Goal: Task Accomplishment & Management: Use online tool/utility

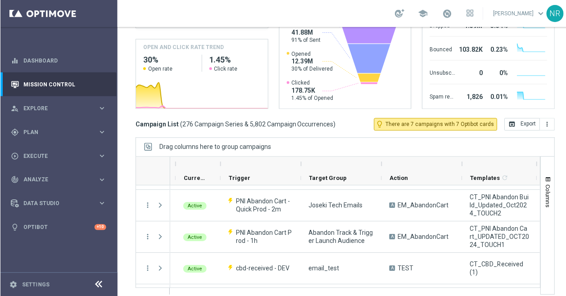
scroll to position [7, 0]
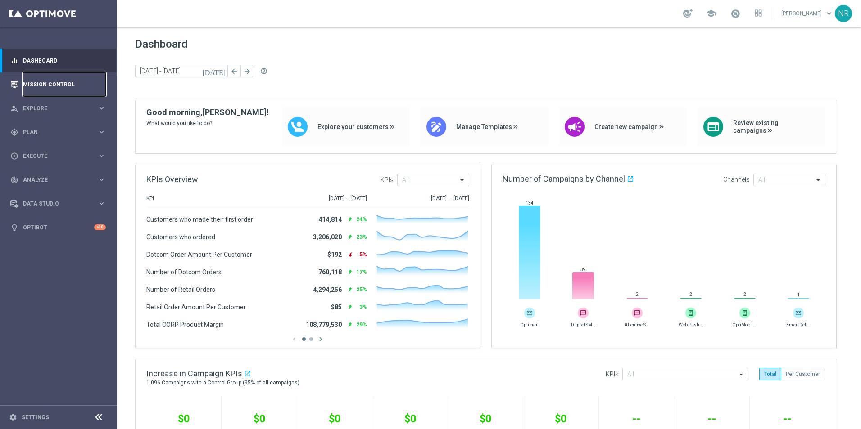
click at [52, 79] on link "Mission Control" at bounding box center [64, 84] width 83 height 24
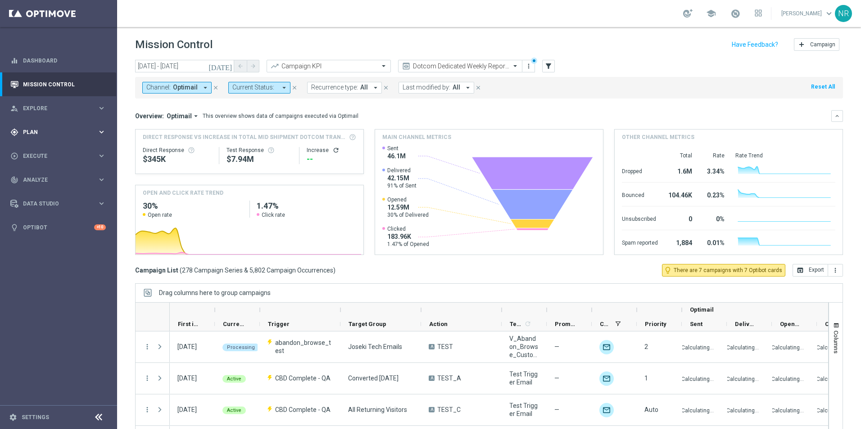
click at [57, 133] on span "Plan" at bounding box center [60, 132] width 74 height 5
click at [45, 176] on span "Templates" at bounding box center [56, 177] width 64 height 5
click at [41, 190] on link "Optimail" at bounding box center [61, 191] width 66 height 7
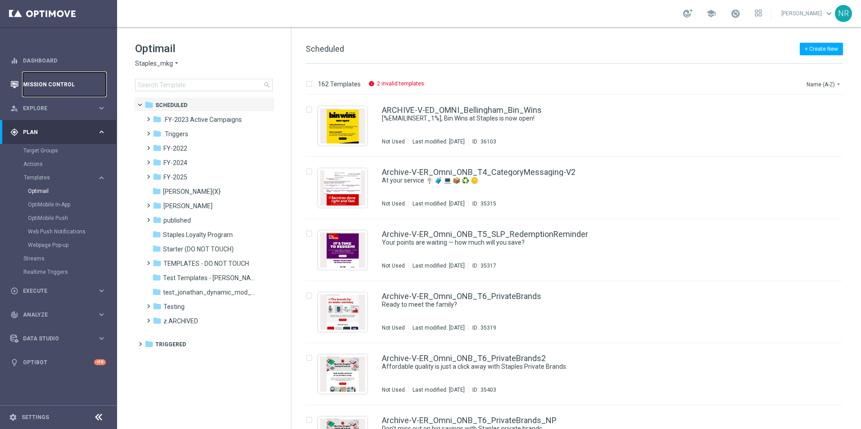
click at [77, 85] on link "Mission Control" at bounding box center [64, 84] width 83 height 24
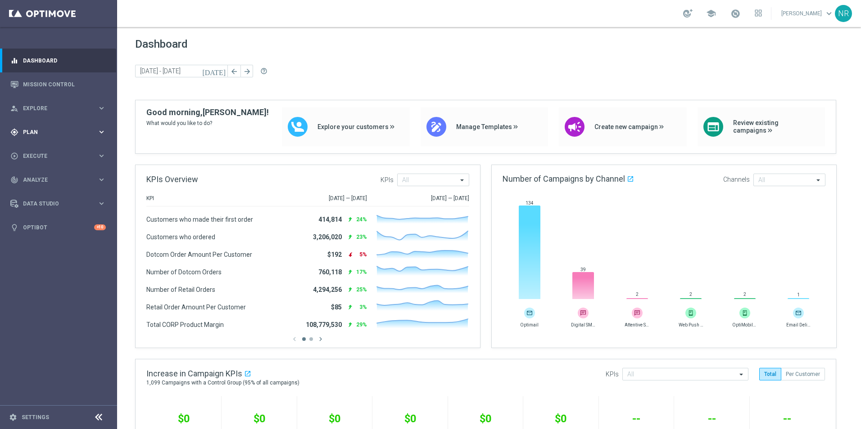
click at [42, 132] on span "Plan" at bounding box center [60, 132] width 74 height 5
click at [55, 180] on span "Templates" at bounding box center [56, 177] width 64 height 5
click at [49, 194] on link "Optimail" at bounding box center [61, 191] width 66 height 7
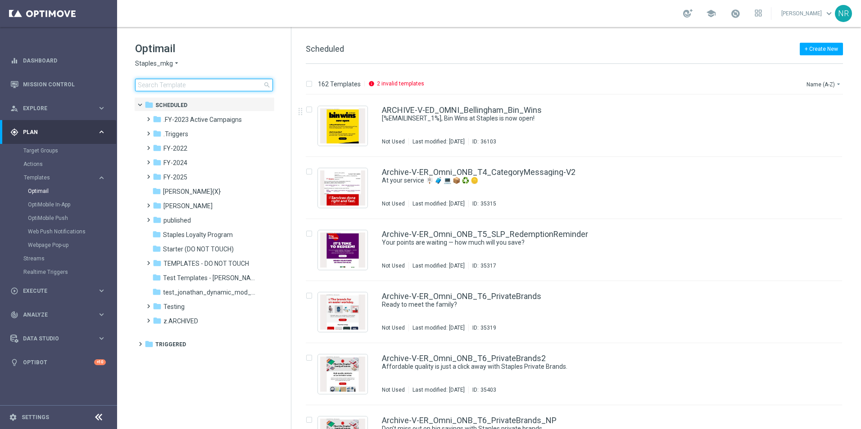
click at [225, 88] on input at bounding box center [204, 85] width 138 height 13
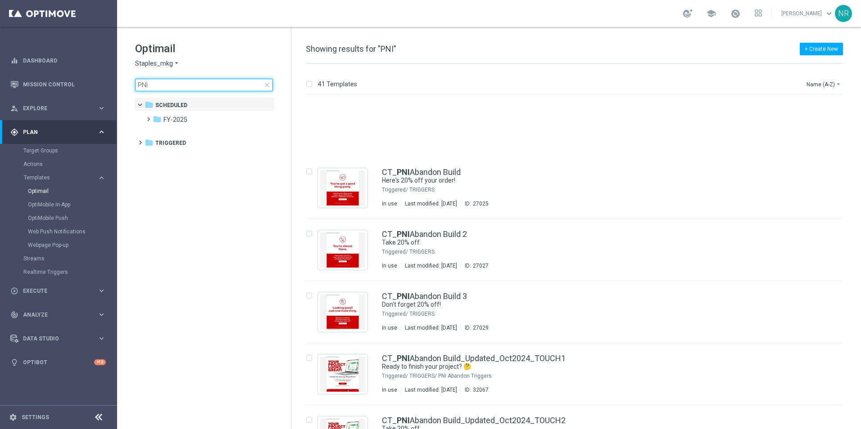
scroll to position [90, 0]
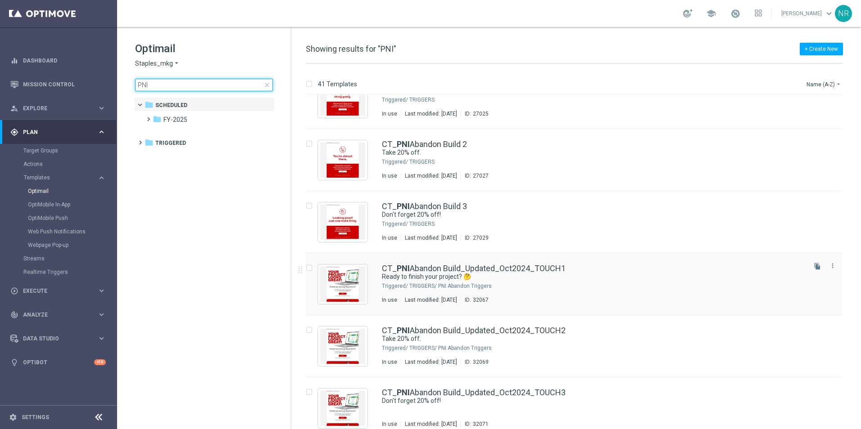
type input "PNI"
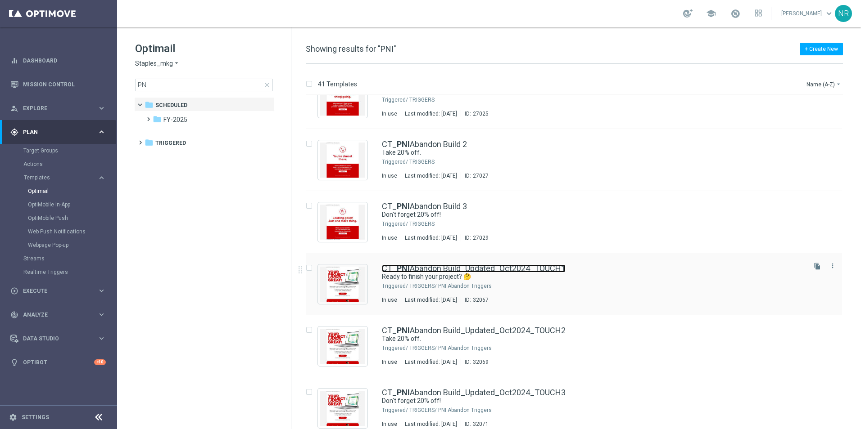
click at [532, 268] on link "CT_ PNI Abandon Build_Updated_Oct2024_TOUCH1" at bounding box center [474, 269] width 184 height 8
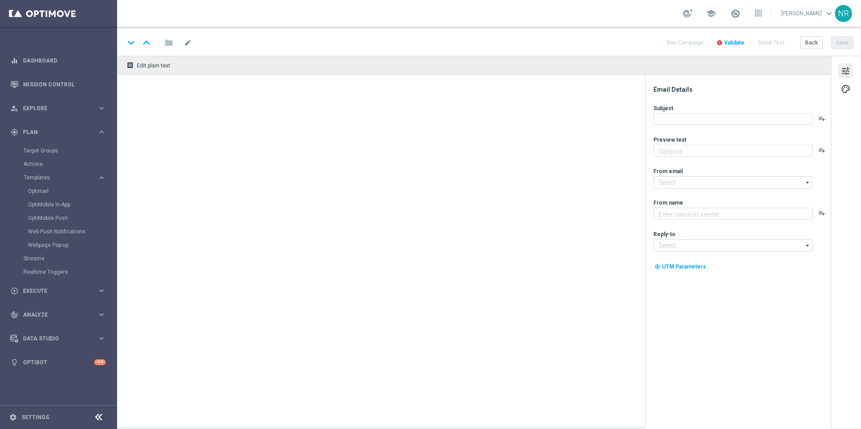
type textarea "Complete it today + save 20%!"
type textarea "Staples"
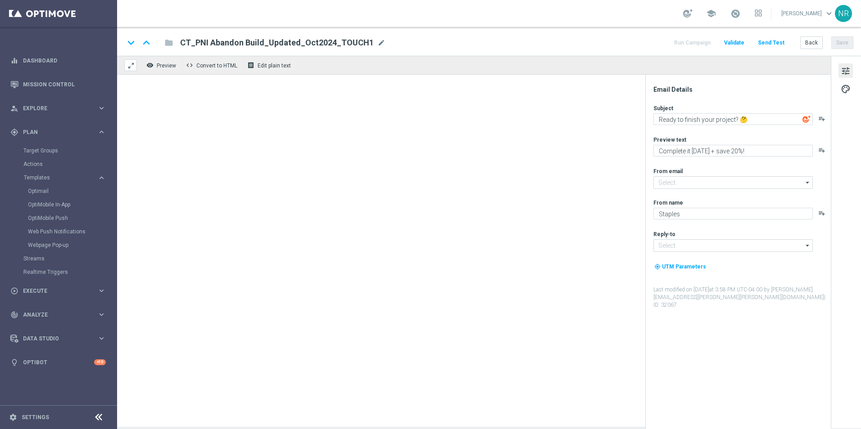
type input "staples@connected.staples.com"
type input "PrintMarketingServices@Staples.com"
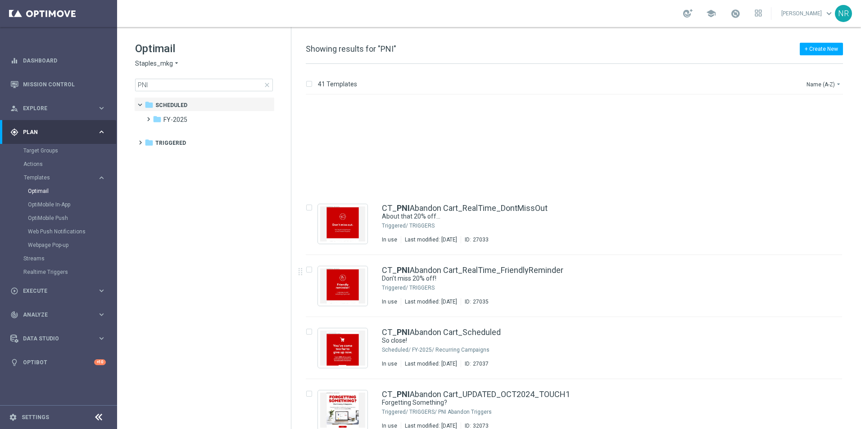
scroll to position [720, 0]
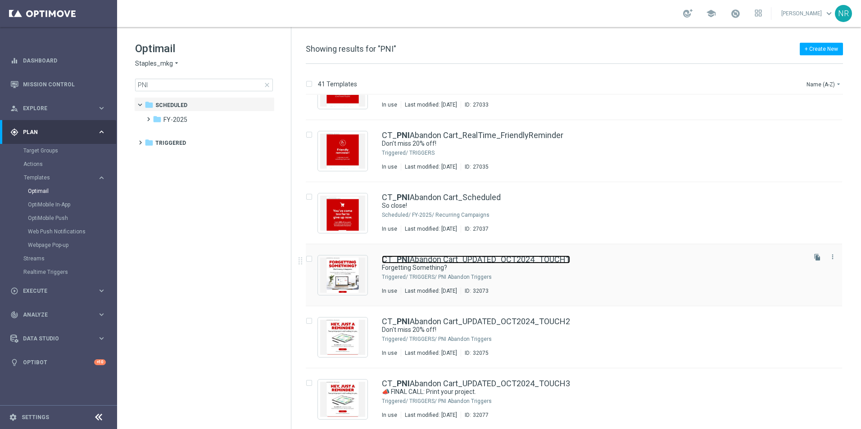
click at [407, 261] on b "PNI" at bounding box center [403, 259] width 13 height 9
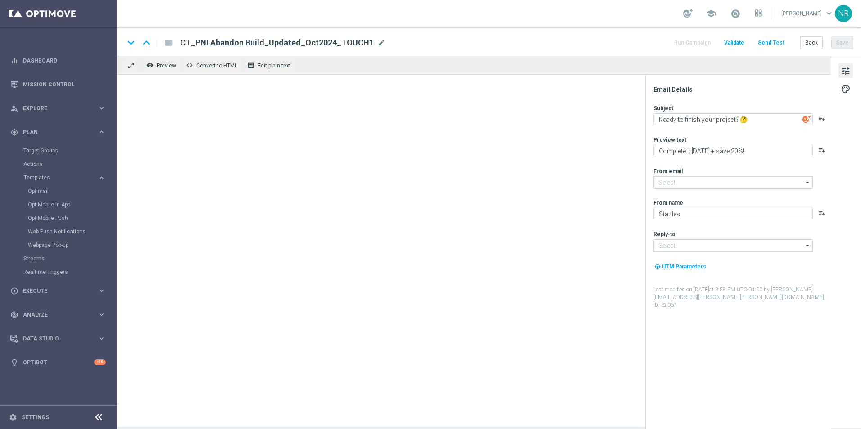
type input "staples@connected.staples.com"
type input "PrintMarketingServices@Staples.com"
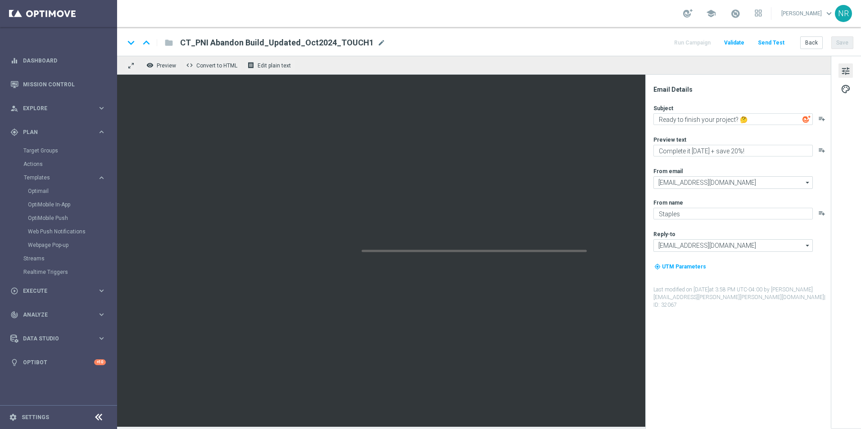
type textarea "Forgetting Something?"
type textarea "Don't worry, it happens."
click at [167, 67] on span "Preview" at bounding box center [166, 66] width 19 height 6
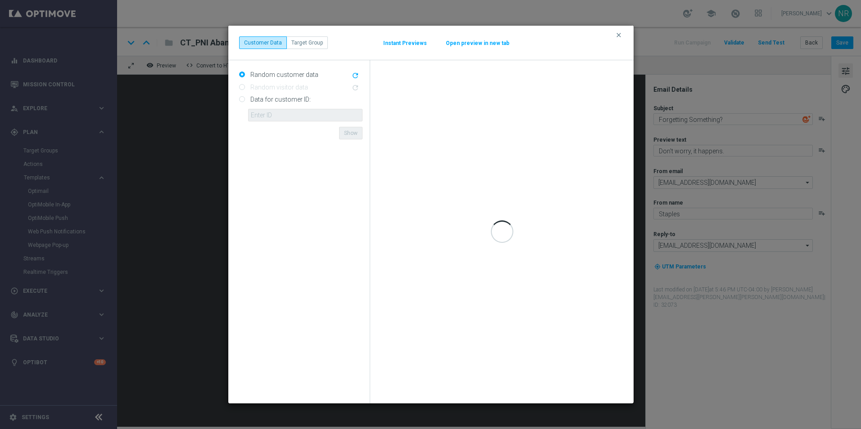
click at [266, 97] on label "Data for customer ID:" at bounding box center [279, 99] width 63 height 8
click at [245, 97] on input "Data for customer ID:" at bounding box center [242, 100] width 6 height 6
radio input "true"
click at [269, 76] on label "Random customer data" at bounding box center [283, 75] width 70 height 8
click at [245, 76] on input "Random customer data" at bounding box center [242, 75] width 6 height 6
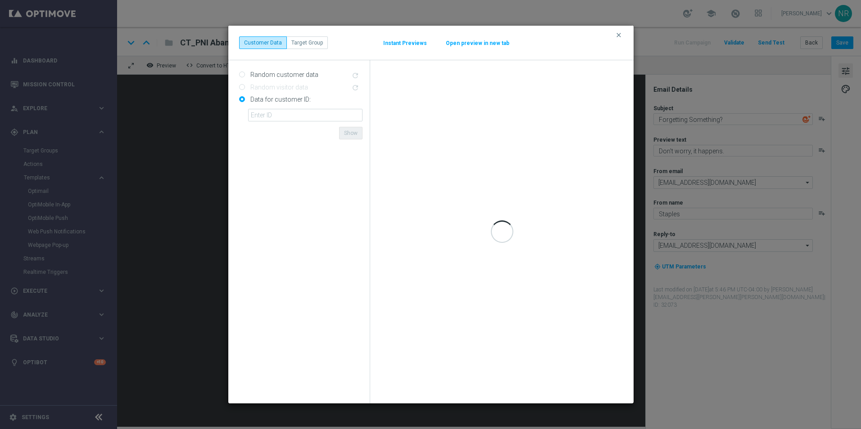
radio input "true"
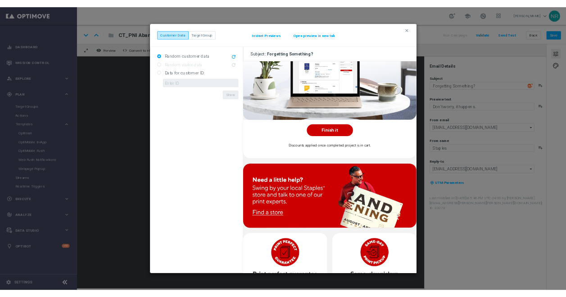
scroll to position [225, 0]
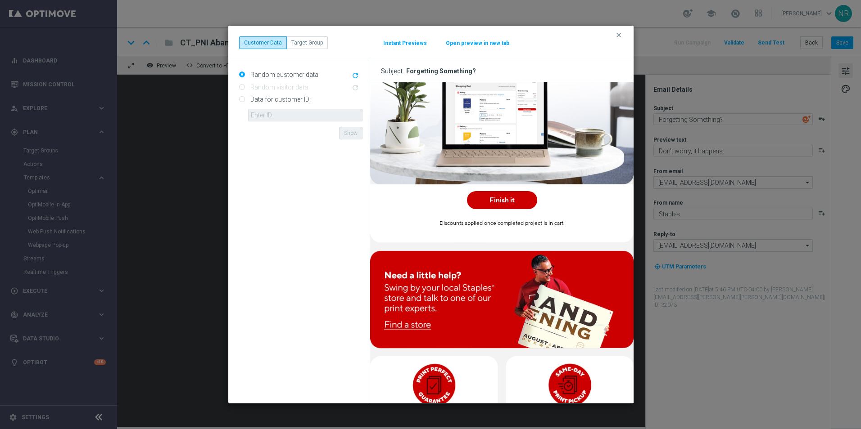
click at [506, 197] on strong "Finish it" at bounding box center [501, 200] width 25 height 7
click at [622, 37] on icon "clear" at bounding box center [618, 35] width 7 height 7
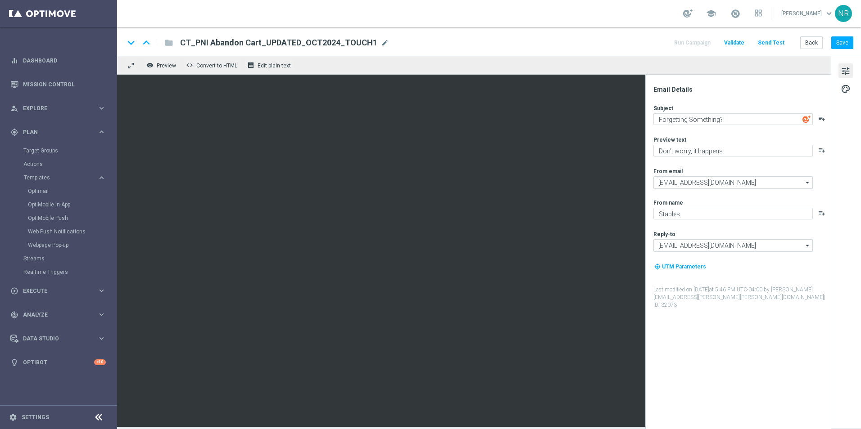
click at [763, 38] on button "Send Test" at bounding box center [770, 43] width 29 height 12
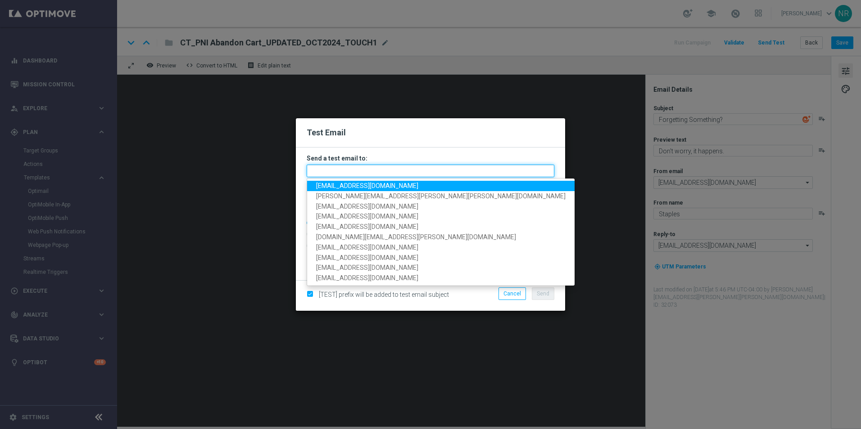
click at [331, 170] on input "text" at bounding box center [431, 171] width 248 height 13
click at [336, 168] on input "text" at bounding box center [431, 171] width 248 height 13
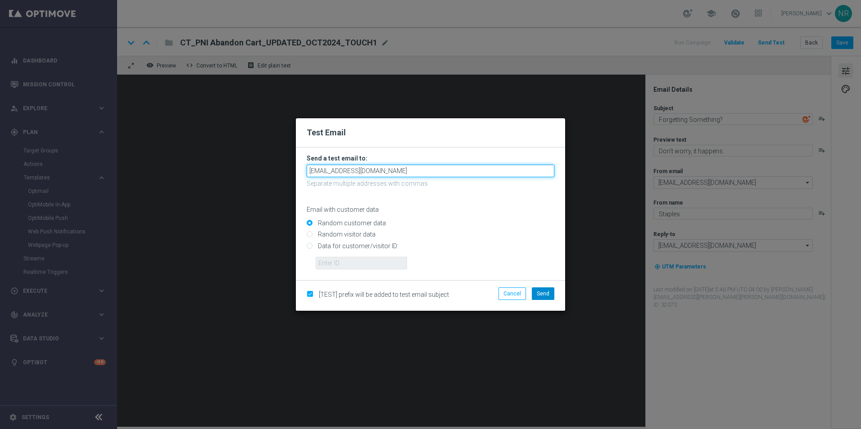
type input "nickjrusso2@gmail.com"
click at [542, 297] on span "Send" at bounding box center [543, 294] width 13 height 6
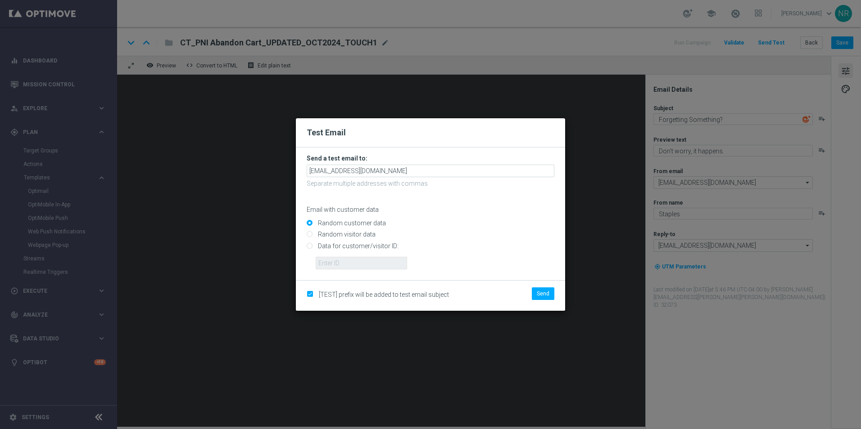
click at [498, 183] on p "Separate multiple addresses with commas" at bounding box center [431, 184] width 248 height 8
click at [546, 293] on span "Send" at bounding box center [543, 294] width 13 height 6
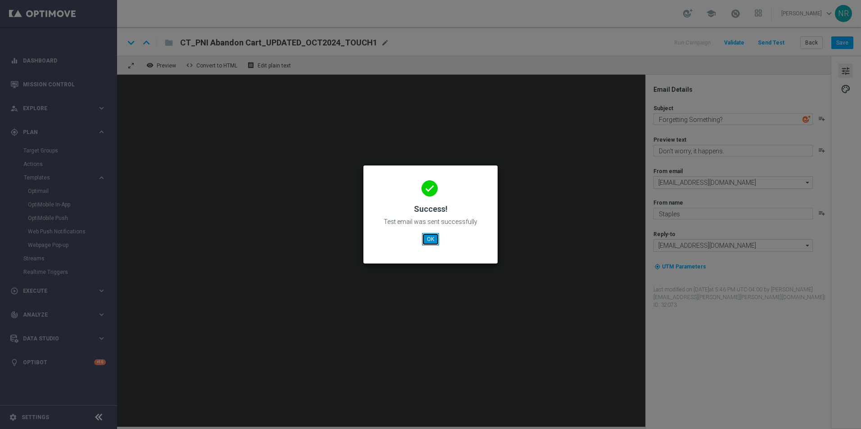
click at [430, 243] on button "OK" at bounding box center [430, 239] width 17 height 13
click at [428, 239] on button "OK" at bounding box center [430, 239] width 17 height 13
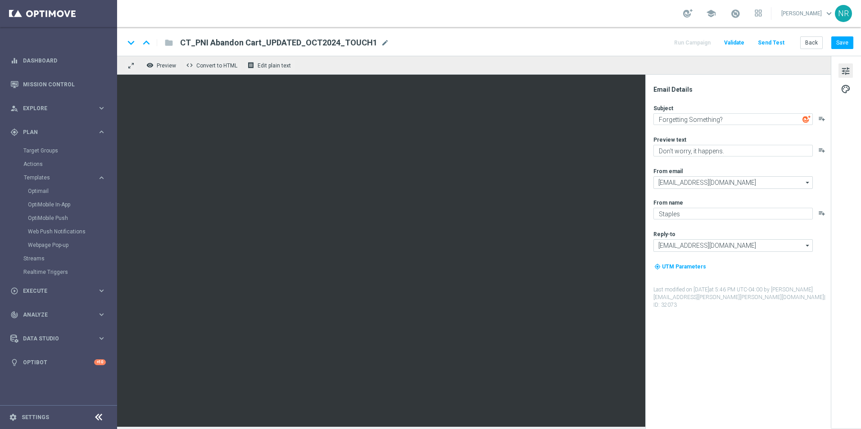
click at [381, 46] on span "mode_edit" at bounding box center [385, 43] width 8 height 8
drag, startPoint x: 348, startPoint y: 42, endPoint x: 181, endPoint y: 40, distance: 167.0
click at [181, 40] on input "CT_PNI Abandon Cart_UPDATED_OCT2024_TOUCH1" at bounding box center [291, 43] width 223 height 12
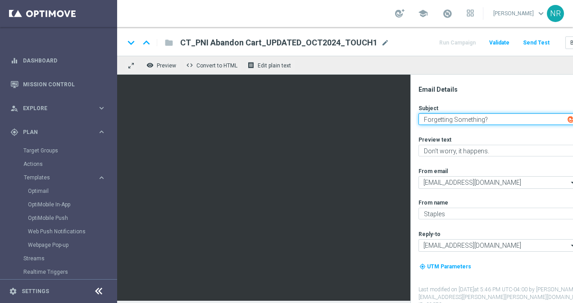
click at [548, 117] on textarea "Forgetting Something?" at bounding box center [497, 119] width 159 height 12
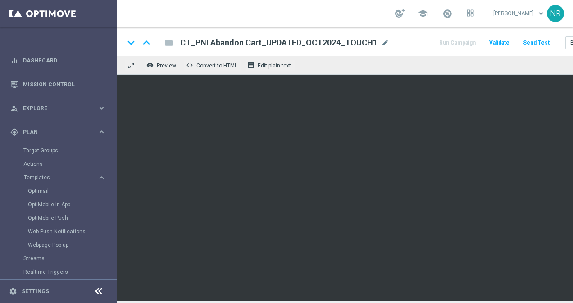
click at [541, 68] on div "remove_red_eye Preview code Convert to HTML receipt Edit plain text" at bounding box center [356, 65] width 479 height 19
click at [68, 84] on link "Mission Control" at bounding box center [64, 84] width 83 height 24
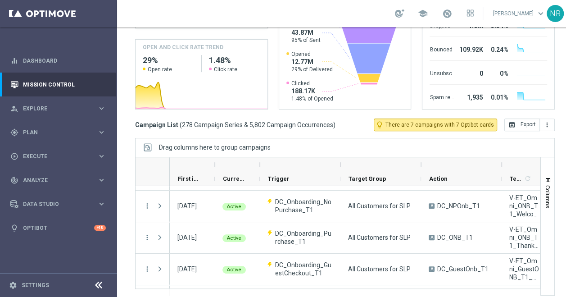
drag, startPoint x: 544, startPoint y: 143, endPoint x: 535, endPoint y: 149, distance: 11.0
click at [544, 143] on div "Drag columns here to group campaigns" at bounding box center [345, 147] width 420 height 19
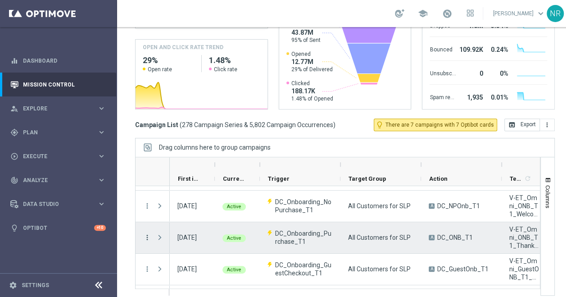
click at [145, 236] on icon "more_vert" at bounding box center [147, 237] width 8 height 8
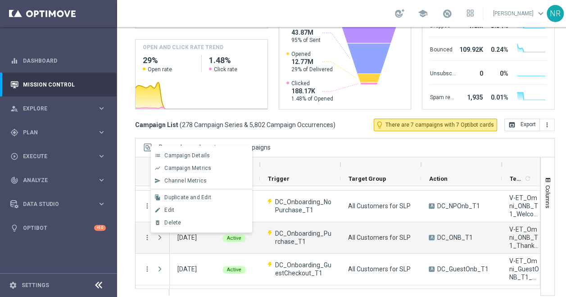
click at [183, 148] on div "list Campaign Details show_chart Campaign Metrics send Channel Metrics" at bounding box center [201, 188] width 101 height 87
click at [184, 150] on div "list Campaign Details" at bounding box center [201, 155] width 101 height 13
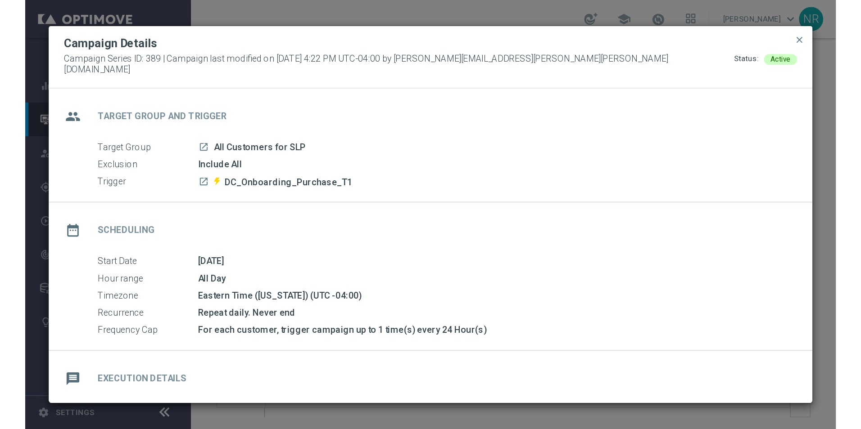
scroll to position [180, 0]
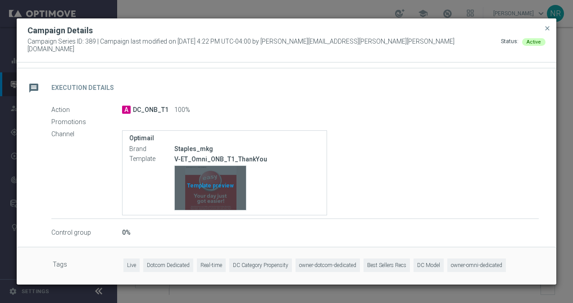
click at [213, 194] on div "Template preview" at bounding box center [210, 188] width 71 height 44
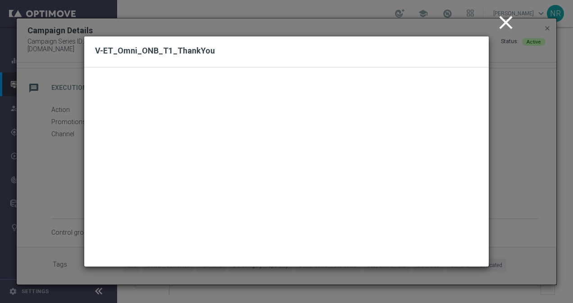
click at [548, 132] on modal-container "close V-ET_Omni_ONB_T1_ThankYou" at bounding box center [286, 151] width 573 height 303
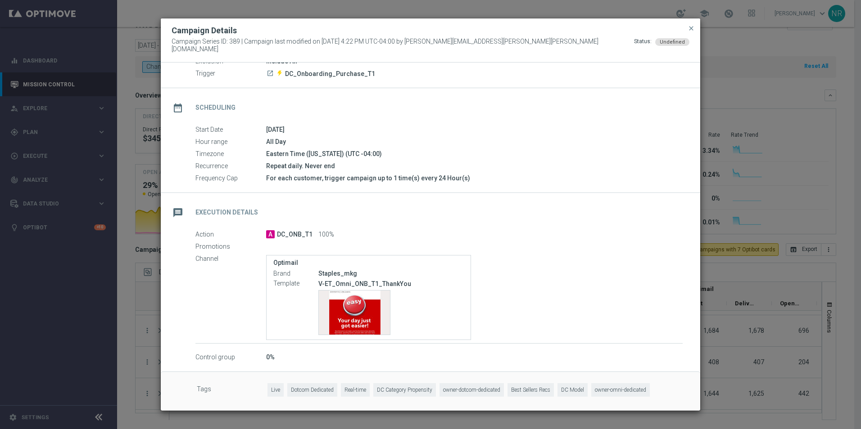
scroll to position [55, 0]
click at [374, 325] on div "Template preview" at bounding box center [354, 313] width 71 height 44
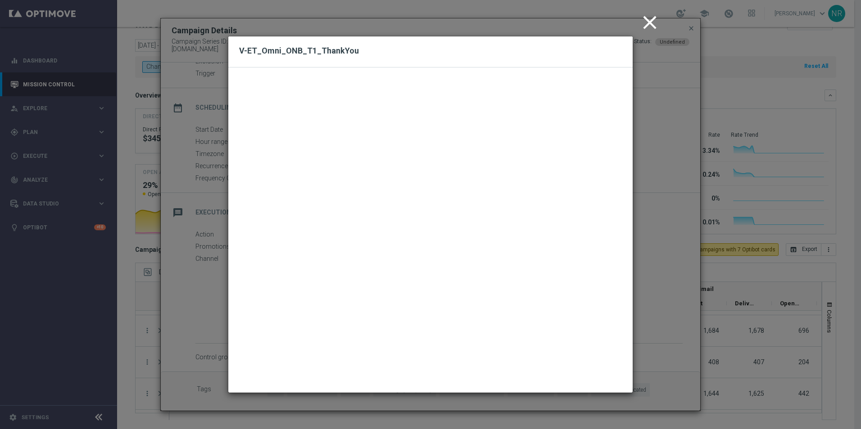
click at [657, 23] on icon "close" at bounding box center [649, 22] width 23 height 23
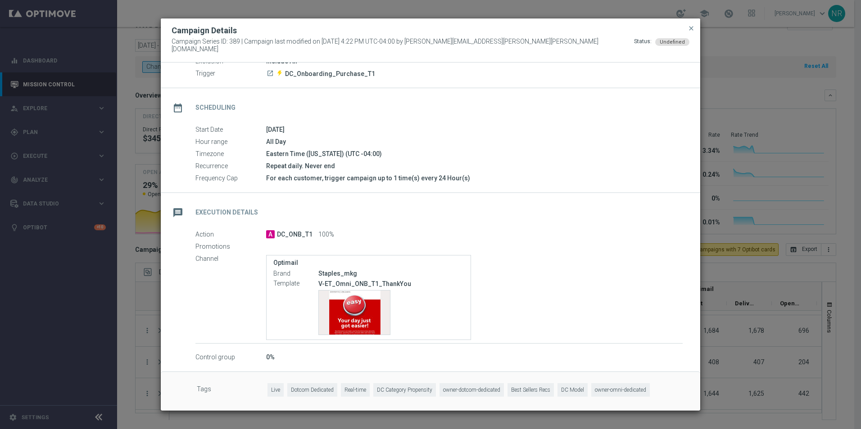
click at [687, 31] on button "close" at bounding box center [690, 28] width 9 height 11
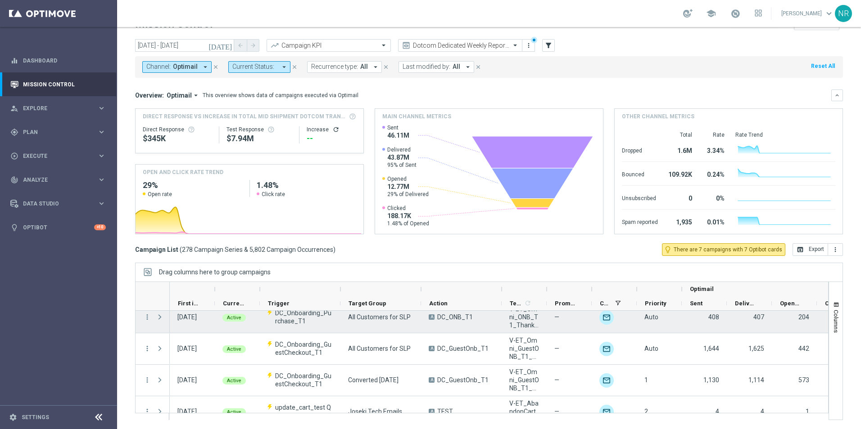
scroll to position [1035, 0]
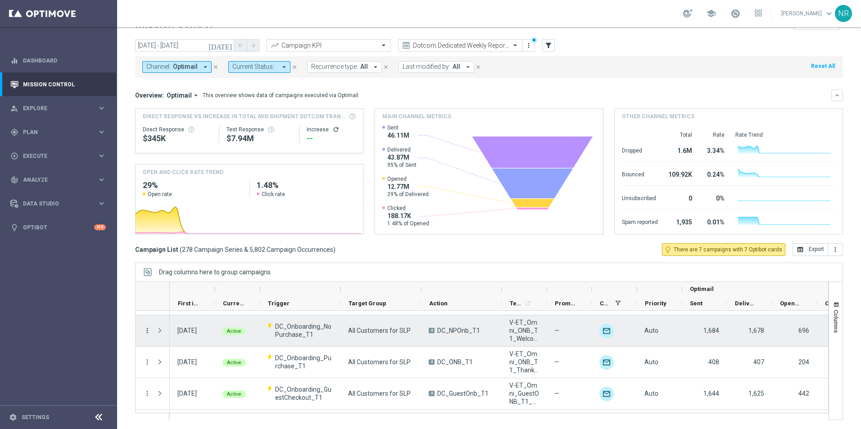
click at [145, 330] on icon "more_vert" at bounding box center [147, 331] width 8 height 8
click at [191, 336] on span "Campaign Details" at bounding box center [187, 336] width 45 height 6
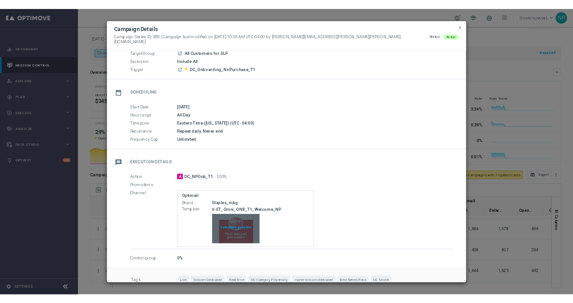
scroll to position [54, 0]
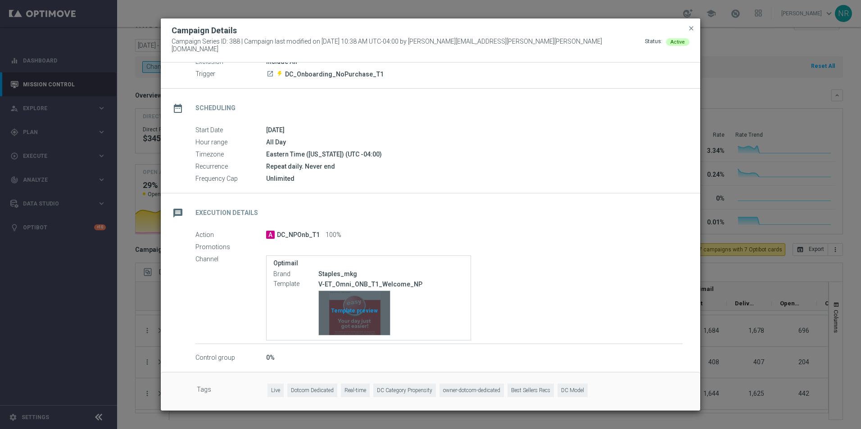
click at [375, 314] on div "Template preview" at bounding box center [354, 313] width 71 height 44
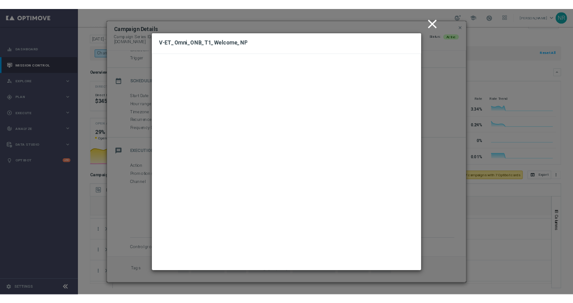
scroll to position [54, 0]
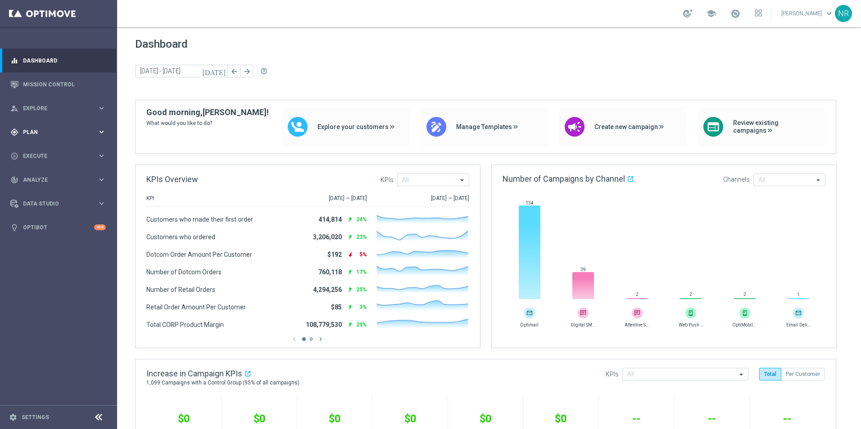
click at [40, 135] on div "gps_fixed Plan" at bounding box center [53, 132] width 87 height 8
click at [39, 246] on span "Analyze" at bounding box center [60, 247] width 74 height 5
click at [37, 199] on link "Customer 360" at bounding box center [58, 198] width 70 height 7
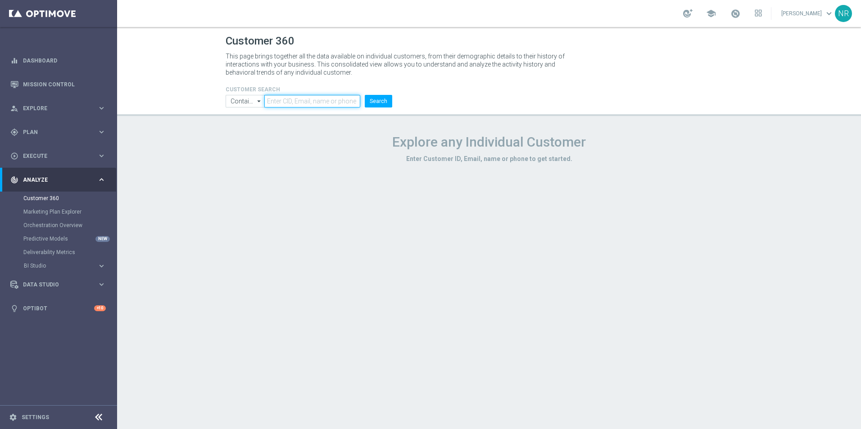
click at [290, 104] on input "text" at bounding box center [312, 101] width 96 height 13
click at [385, 104] on button "Search" at bounding box center [378, 101] width 27 height 13
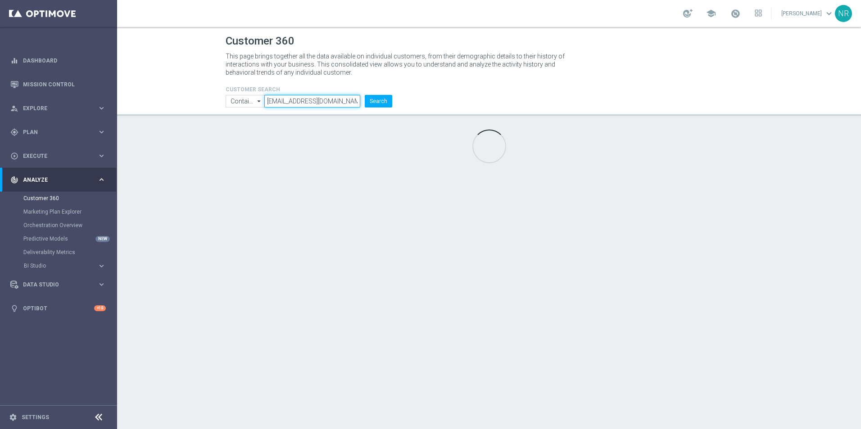
click at [312, 99] on input "privacy@staples.com" at bounding box center [312, 101] width 96 height 13
drag, startPoint x: 340, startPoint y: 100, endPoint x: 228, endPoint y: 107, distance: 111.8
click at [228, 107] on ul "Contains Contains arrow_drop_down Show Selected 0 of NaN Contains Equals" at bounding box center [308, 101] width 171 height 13
type input "nickjrusso2@gmail.com"
click at [379, 95] on button "Search" at bounding box center [378, 101] width 27 height 13
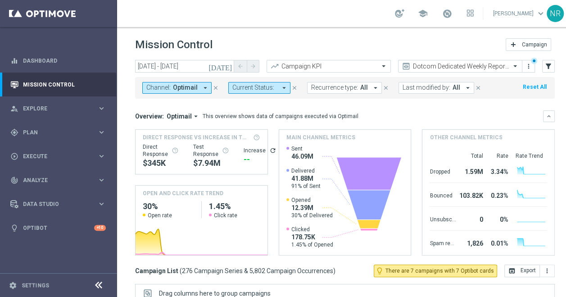
scroll to position [0, 40]
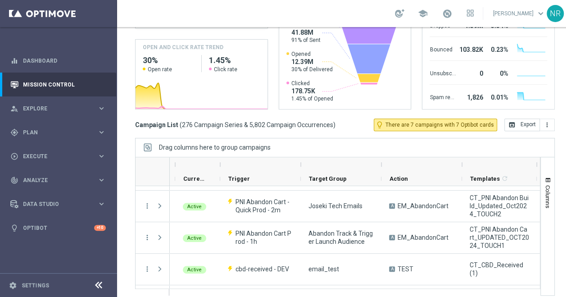
click at [525, 138] on div "Drag columns here to group campaigns" at bounding box center [345, 147] width 420 height 19
